Goal: Task Accomplishment & Management: Manage account settings

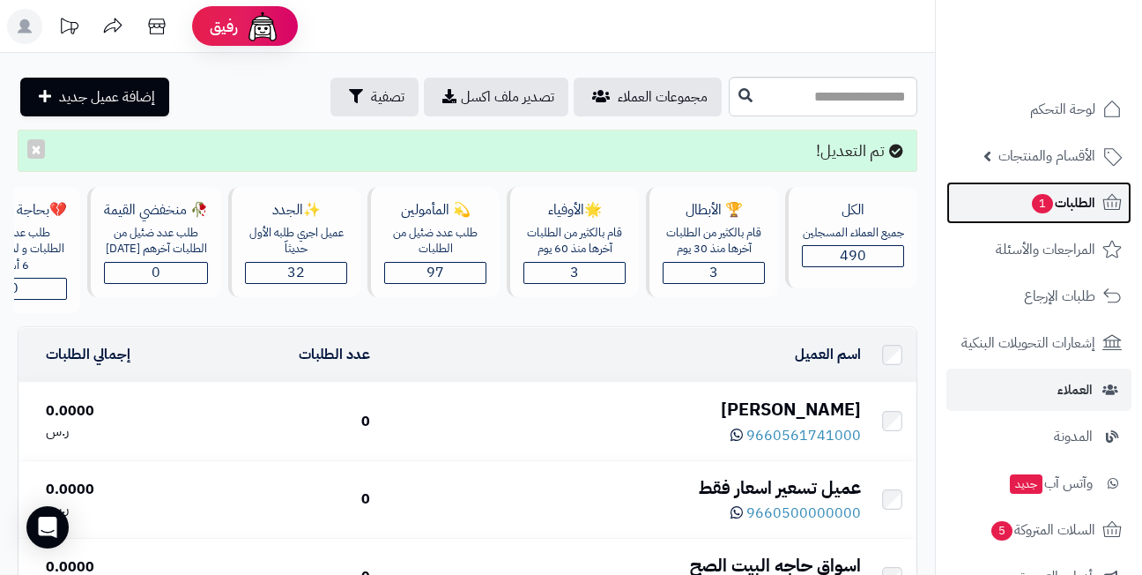
click at [1042, 203] on span "1" at bounding box center [1042, 203] width 21 height 19
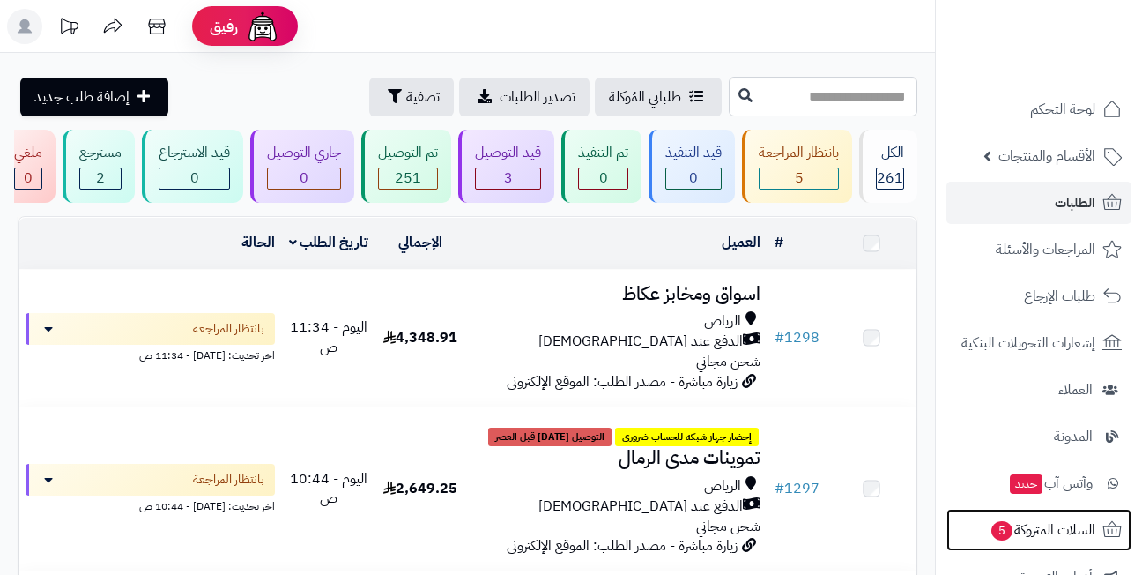
click at [1017, 532] on span "السلات المتروكة 5" at bounding box center [1043, 529] width 106 height 25
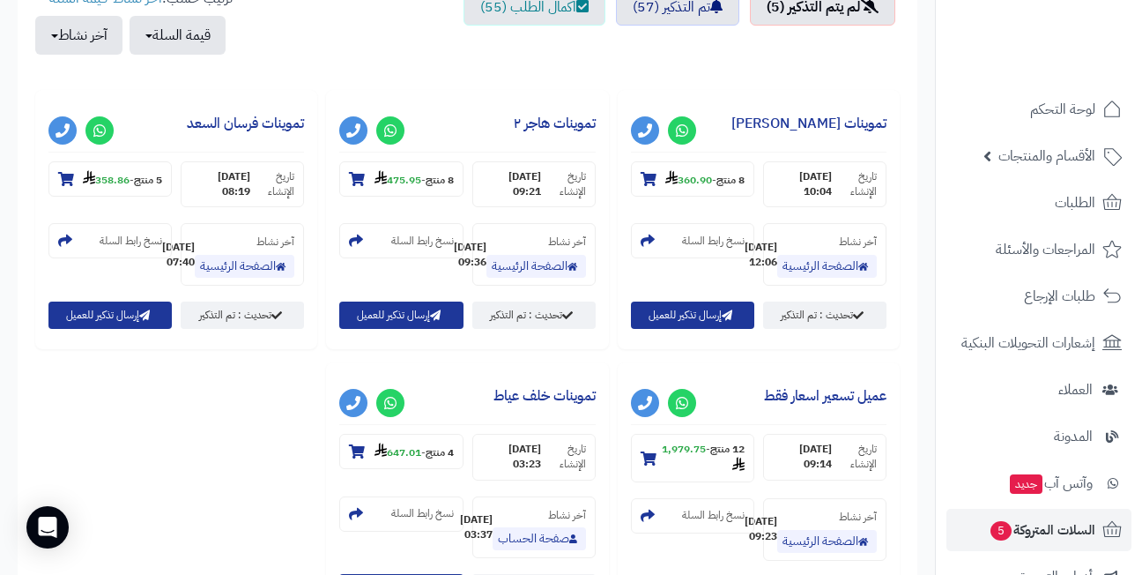
scroll to position [705, 0]
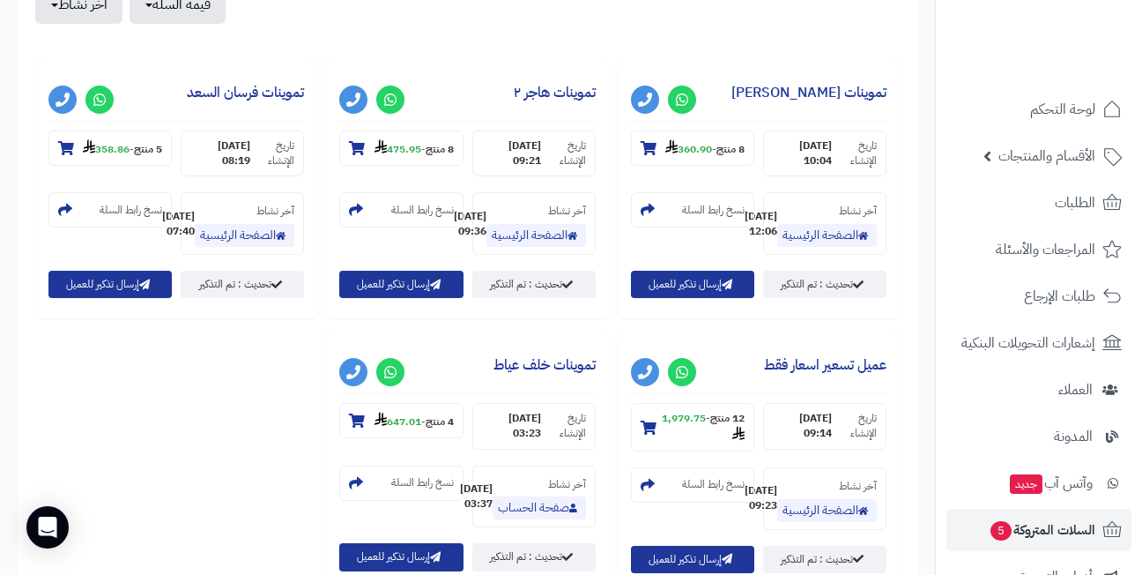
click at [286, 419] on div "**********" at bounding box center [467, 332] width 873 height 547
